Goal: Information Seeking & Learning: Learn about a topic

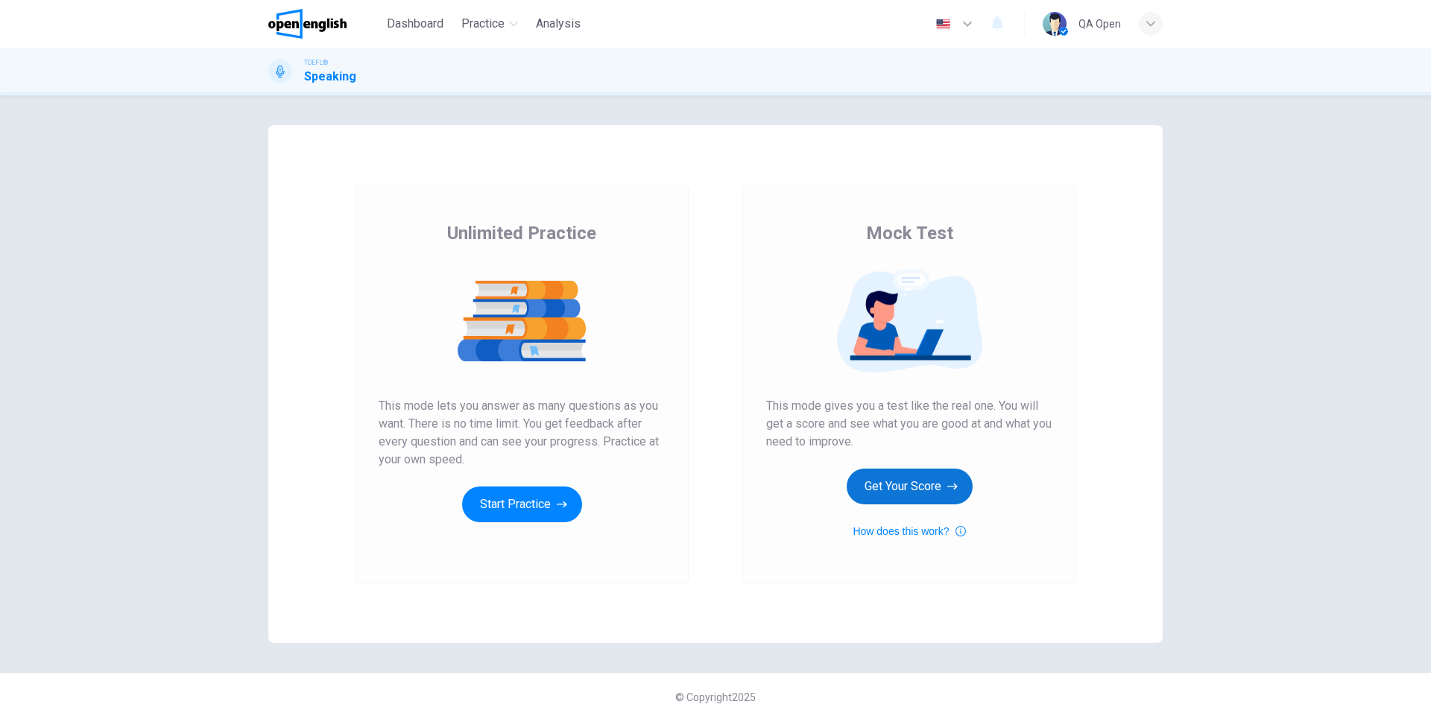
click at [897, 475] on button "Get Your Score" at bounding box center [910, 487] width 126 height 36
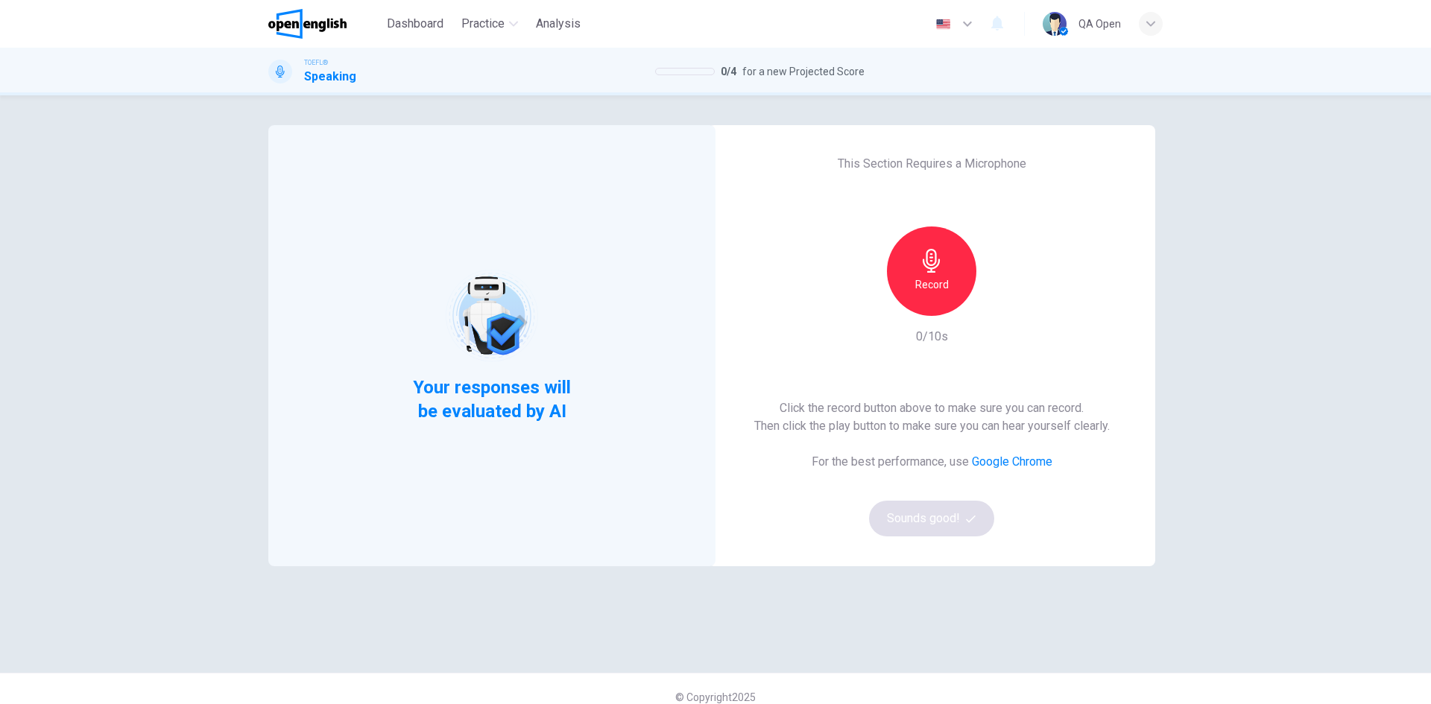
click at [926, 277] on h6 "Record" at bounding box center [932, 285] width 34 height 18
click at [926, 277] on h6 "Stop" at bounding box center [931, 285] width 22 height 18
click at [911, 523] on button "Sounds good!" at bounding box center [931, 519] width 125 height 36
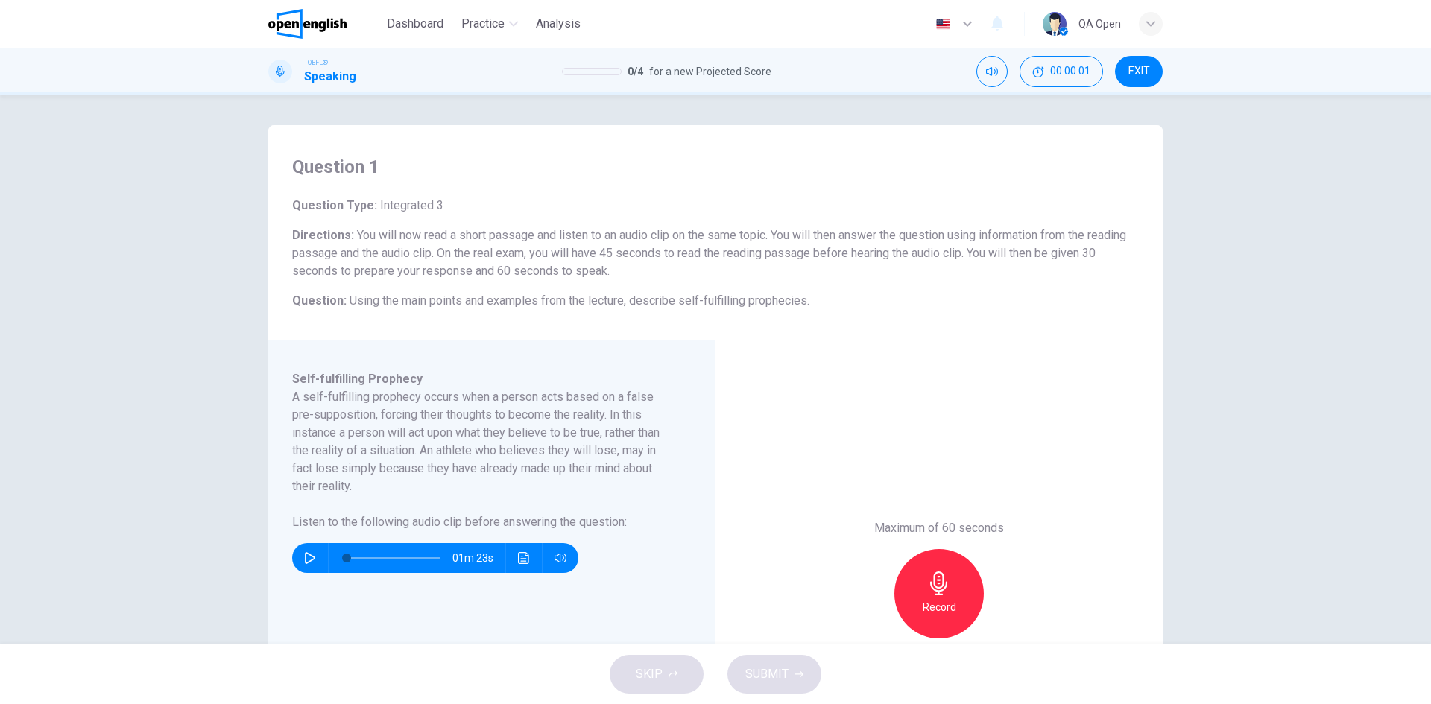
click at [964, 588] on div "Record" at bounding box center [938, 593] width 89 height 89
click at [964, 588] on div "Stop" at bounding box center [938, 593] width 89 height 89
click at [798, 674] on icon "button" at bounding box center [798, 674] width 9 height 7
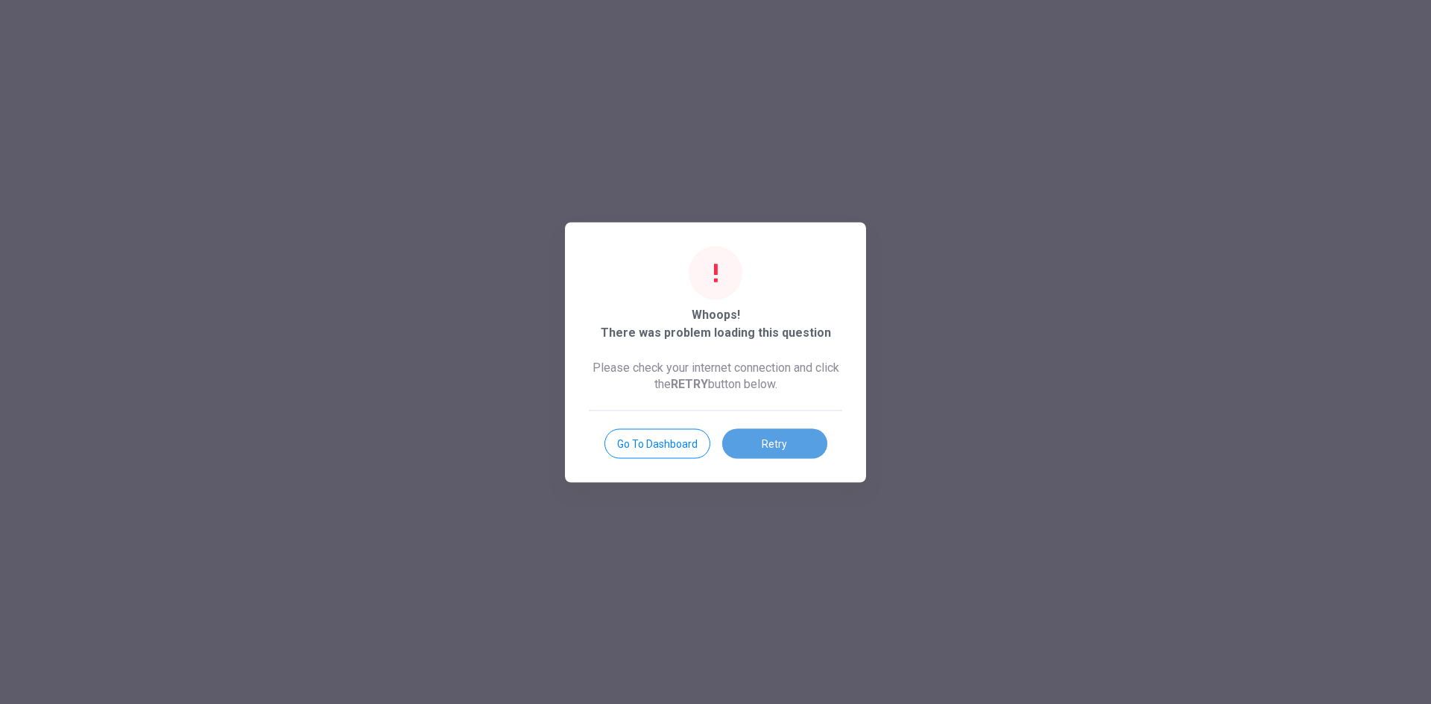
click at [787, 451] on button "Retry" at bounding box center [774, 443] width 105 height 30
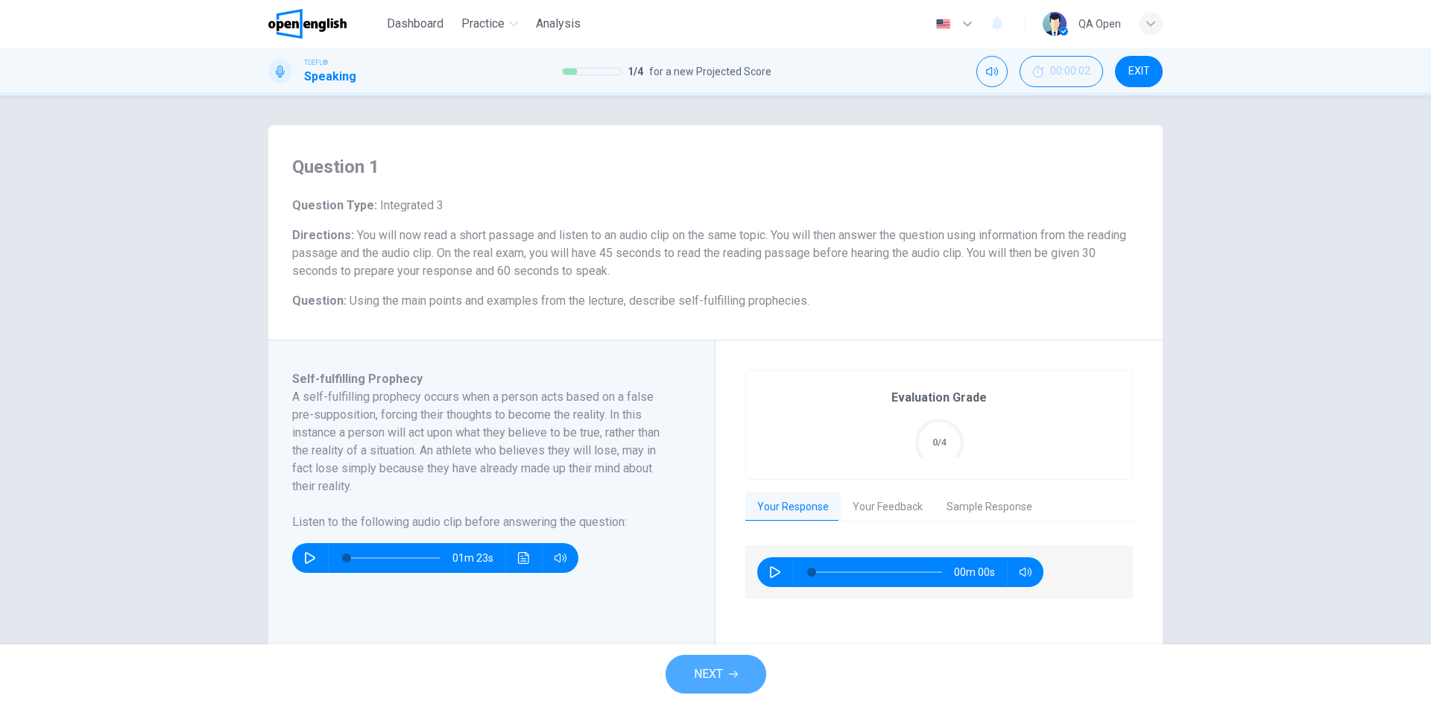
click at [725, 669] on button "NEXT" at bounding box center [715, 674] width 101 height 39
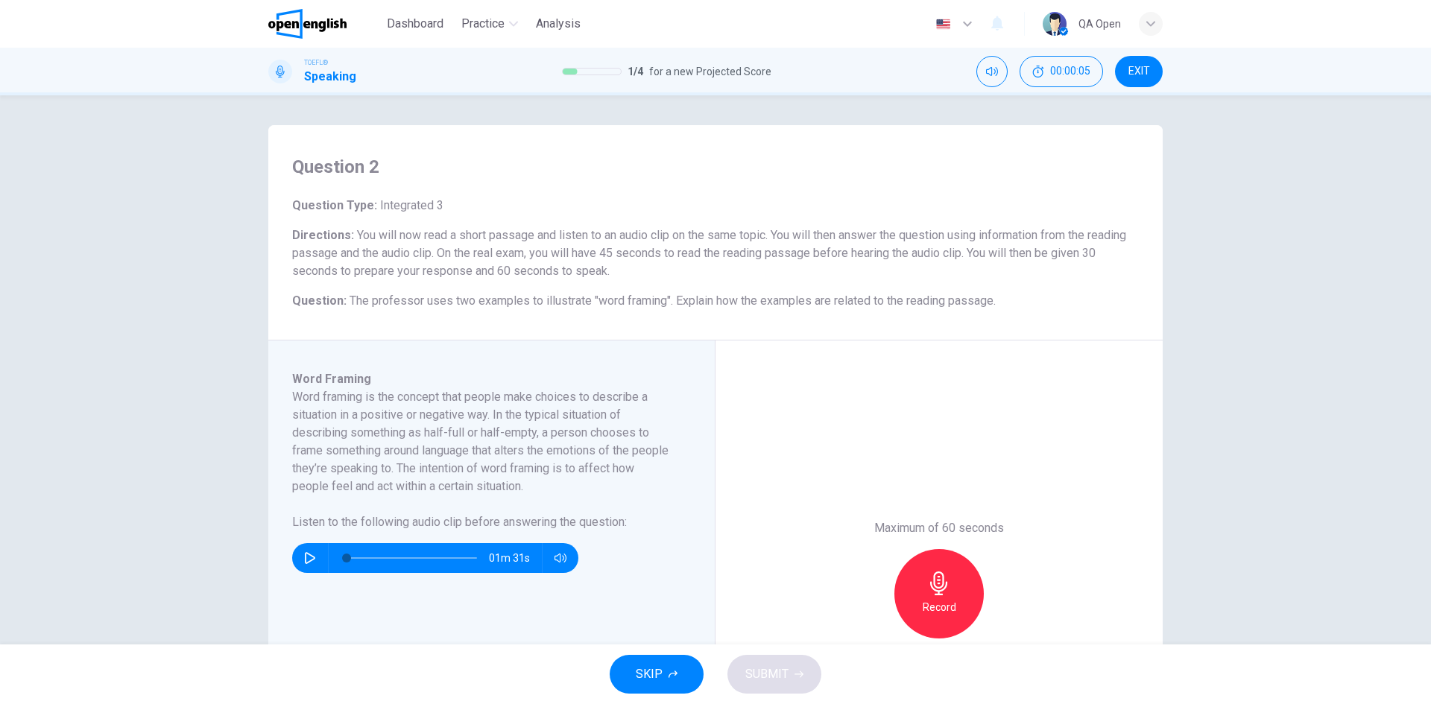
click at [685, 684] on button "SKIP" at bounding box center [657, 674] width 94 height 39
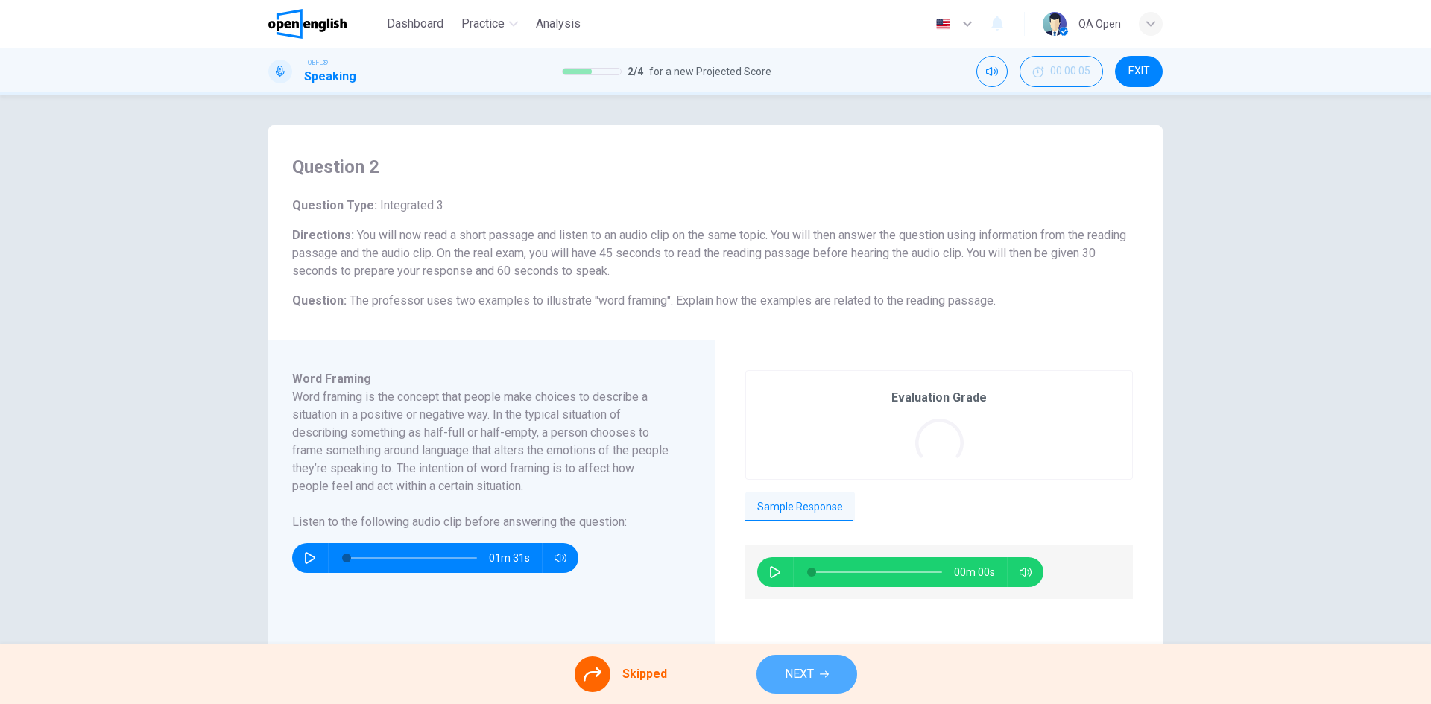
click at [782, 668] on button "NEXT" at bounding box center [806, 674] width 101 height 39
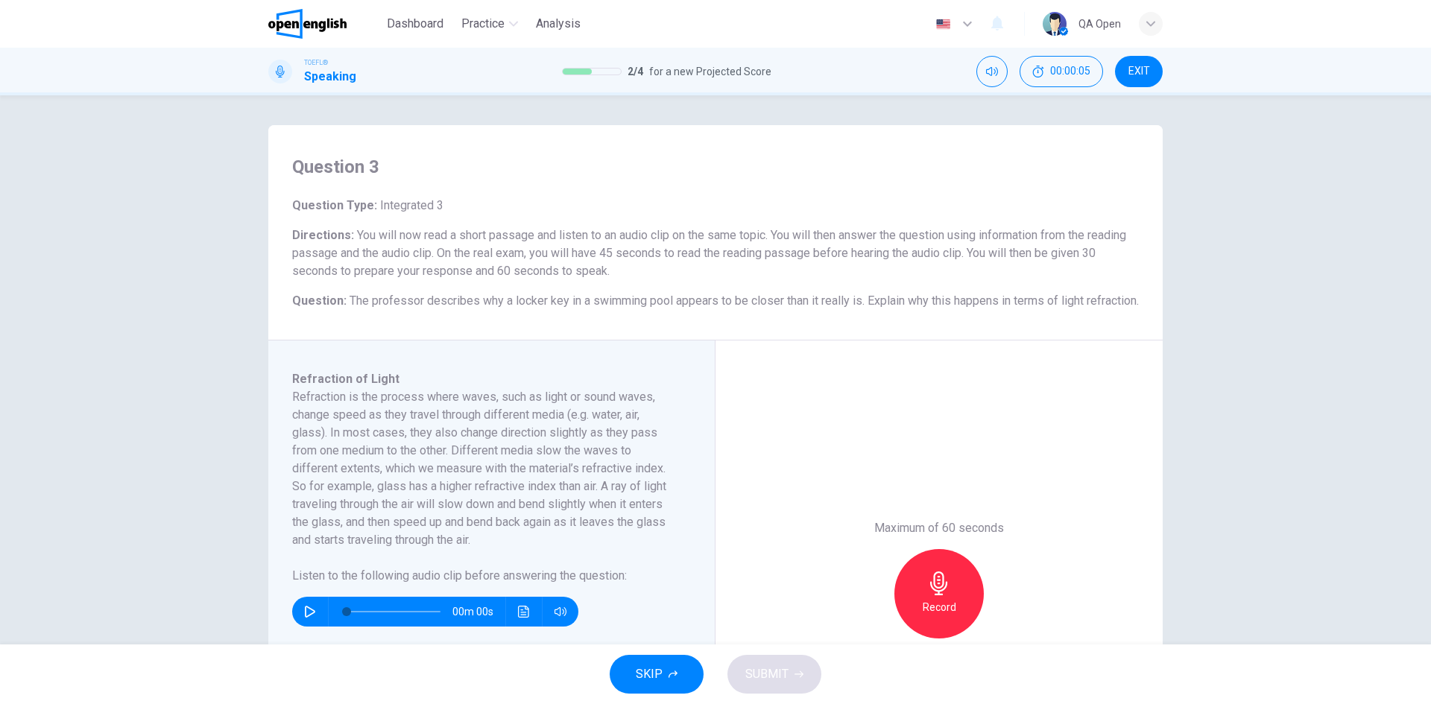
click at [914, 601] on div "Record" at bounding box center [938, 593] width 89 height 89
click at [914, 601] on div "Stop" at bounding box center [938, 593] width 89 height 89
click at [773, 668] on span "SUBMIT" at bounding box center [766, 674] width 43 height 21
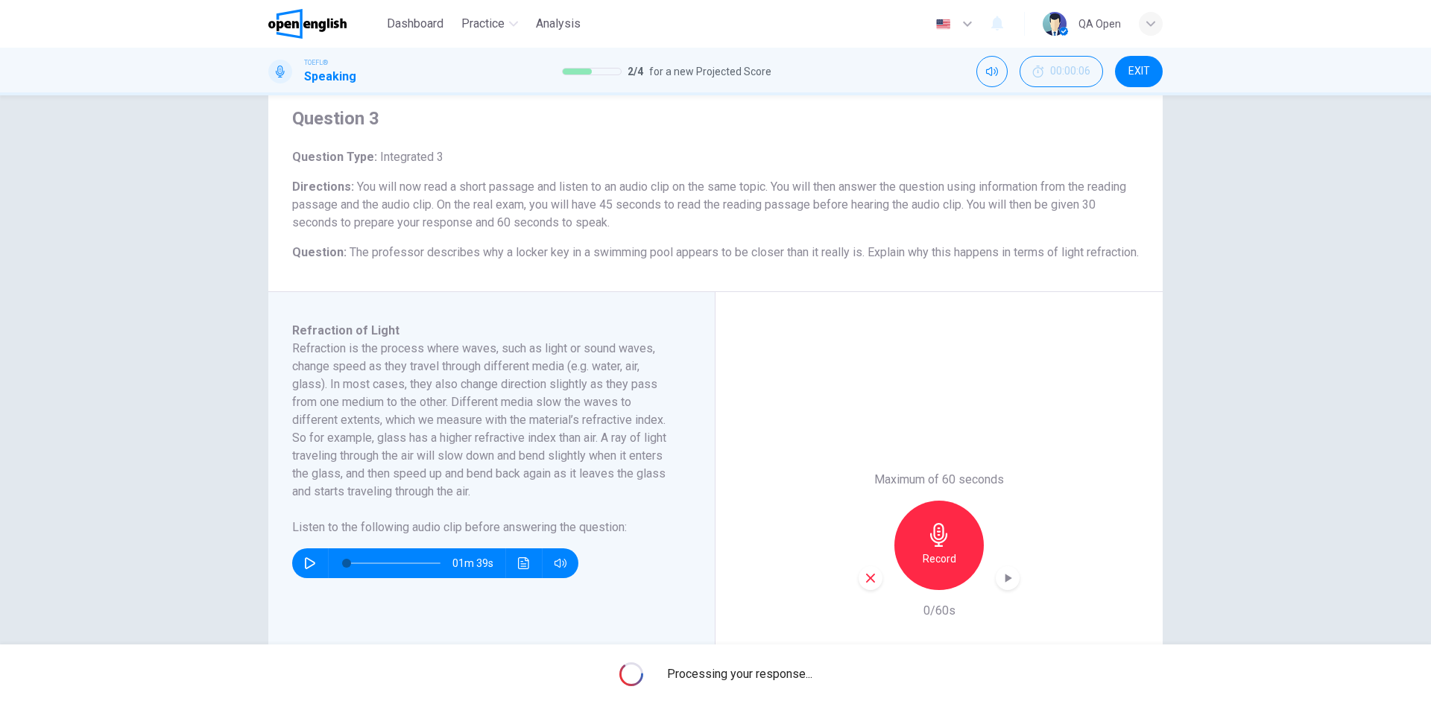
scroll to position [75, 0]
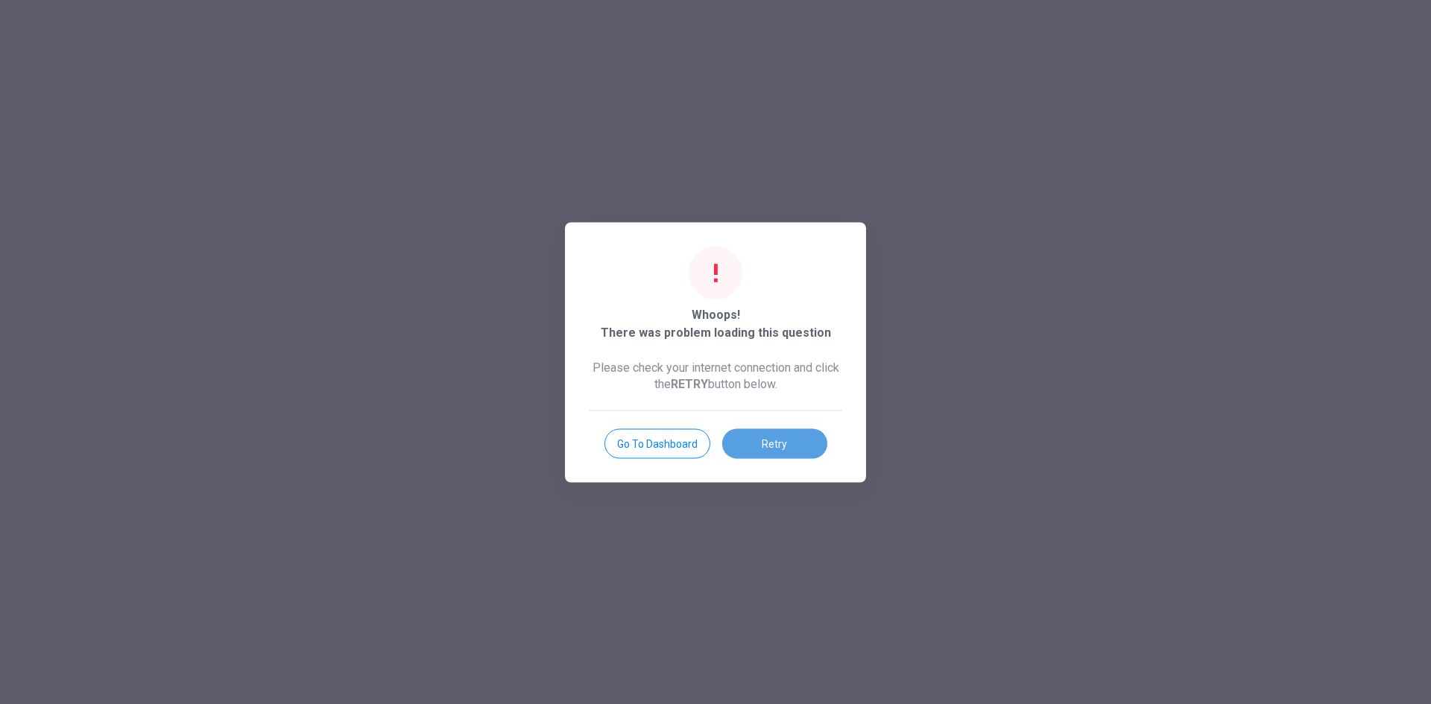
click at [753, 440] on button "Retry" at bounding box center [774, 443] width 105 height 30
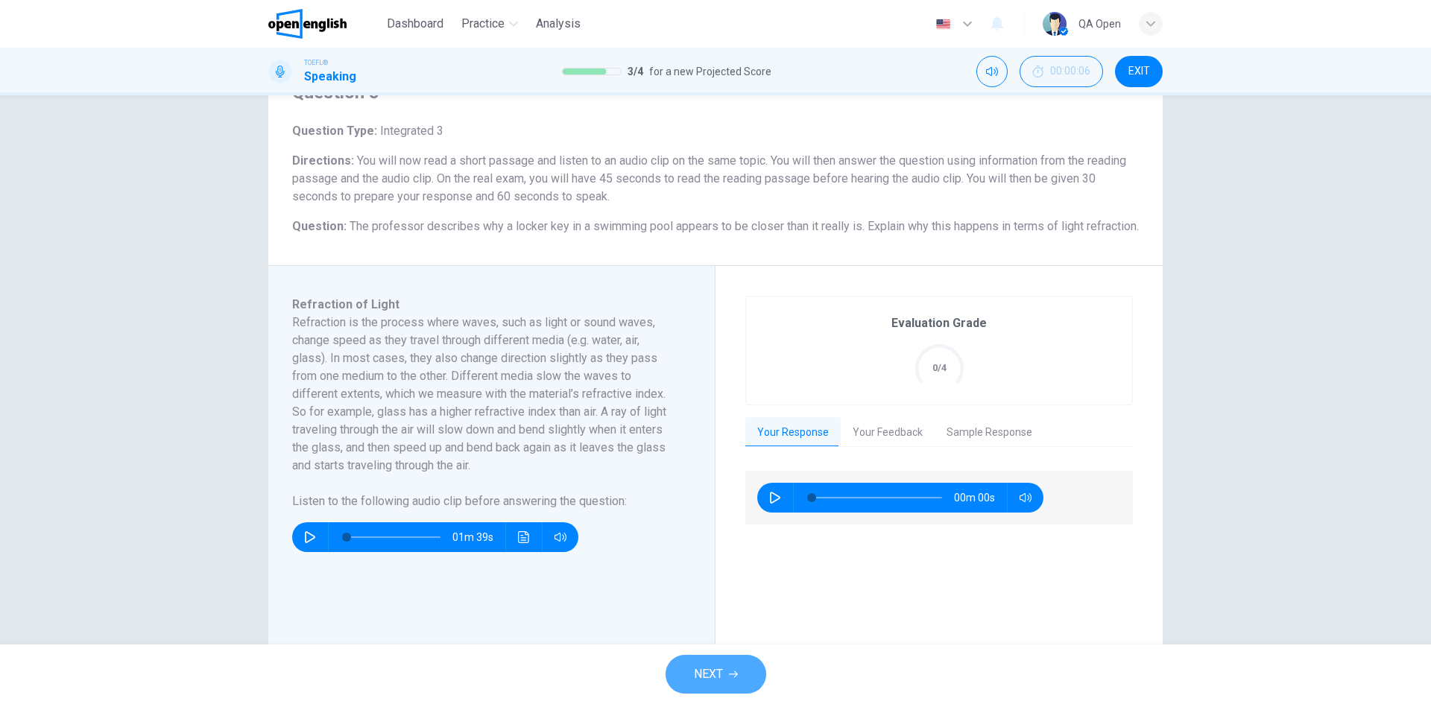
click at [727, 671] on button "NEXT" at bounding box center [715, 674] width 101 height 39
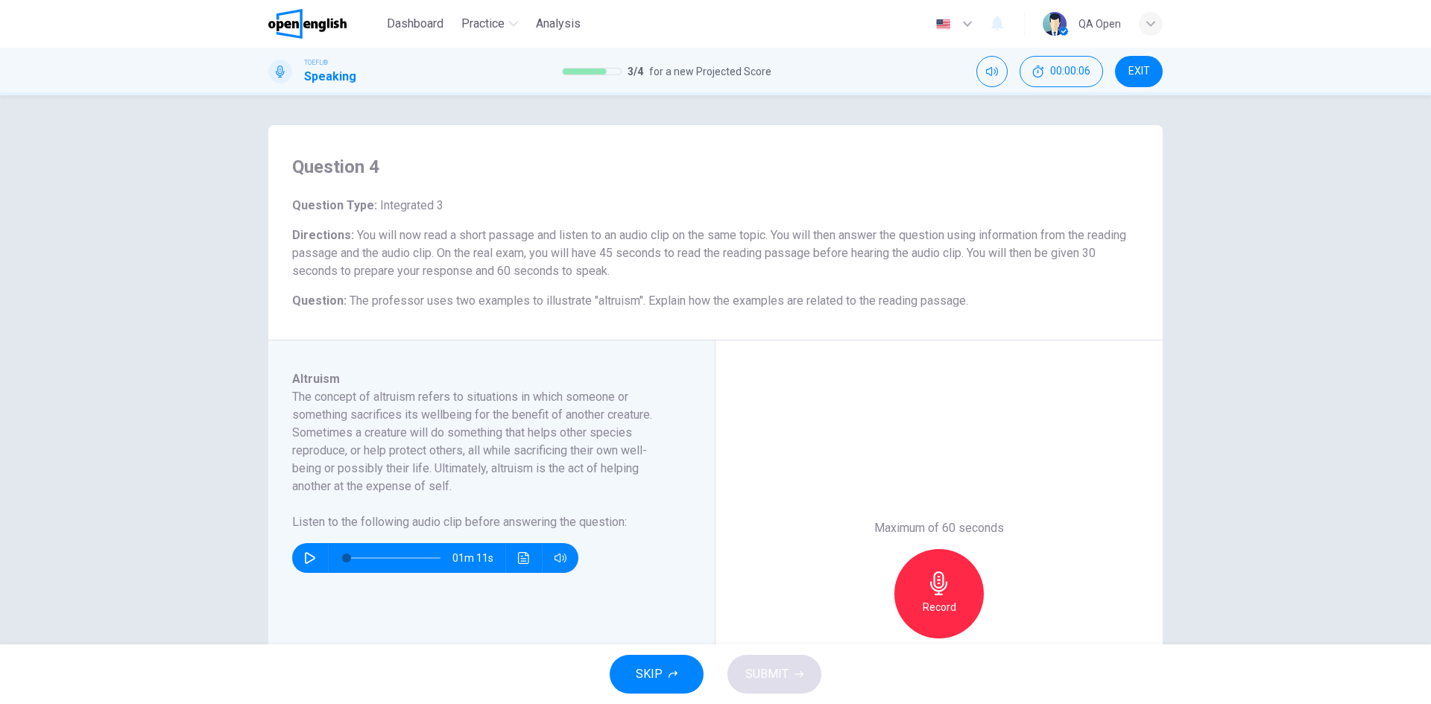
click at [928, 600] on h6 "Record" at bounding box center [940, 607] width 34 height 18
click at [930, 599] on h6 "Stop" at bounding box center [939, 607] width 22 height 18
click at [811, 659] on button "SUBMIT" at bounding box center [774, 674] width 94 height 39
